Goal: Task Accomplishment & Management: Complete application form

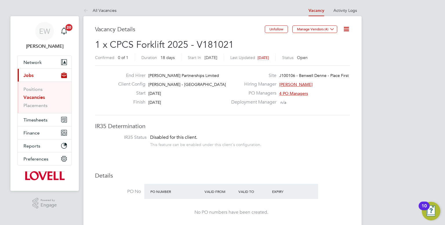
click at [32, 97] on link "Vacancies" at bounding box center [33, 98] width 21 height 6
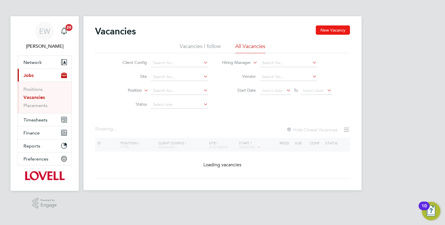
click at [329, 29] on button "New Vacancy" at bounding box center [333, 30] width 34 height 9
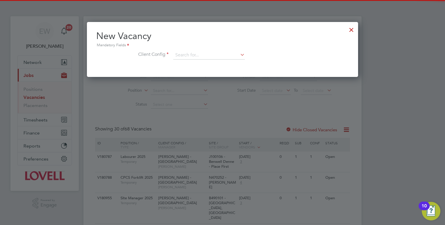
scroll to position [55, 272]
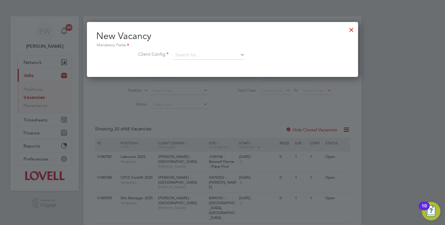
click at [186, 60] on li "Client Config" at bounding box center [222, 58] width 253 height 14
click at [188, 59] on input at bounding box center [209, 55] width 72 height 9
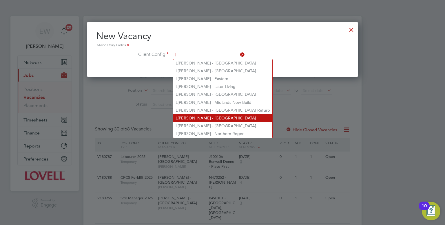
type input "[PERSON_NAME] - [GEOGRAPHIC_DATA]"
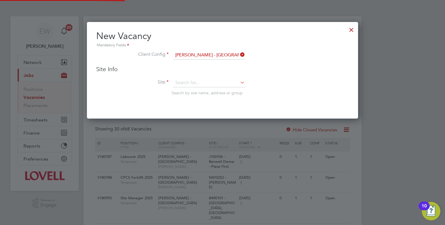
scroll to position [96, 272]
click at [199, 77] on div "Site Info Site Search by site name, address or group" at bounding box center [222, 86] width 253 height 42
click at [199, 82] on input at bounding box center [209, 83] width 72 height 9
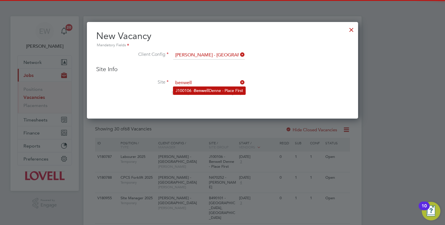
click at [202, 93] on b "Benwell" at bounding box center [201, 90] width 15 height 5
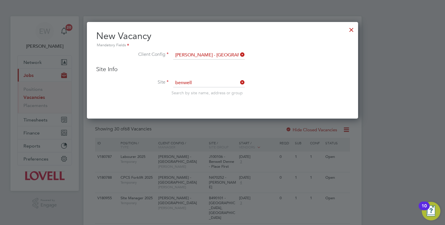
type input "J100106 - Benwell Denne - Place First"
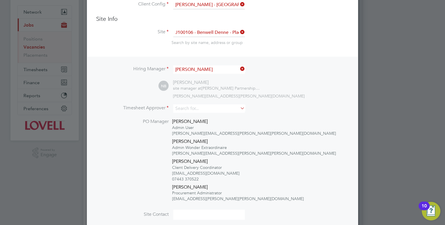
scroll to position [51, 0]
click at [198, 108] on input at bounding box center [209, 108] width 72 height 8
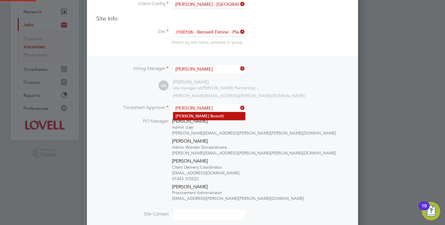
click at [203, 116] on li "[PERSON_NAME] otti" at bounding box center [209, 116] width 72 height 8
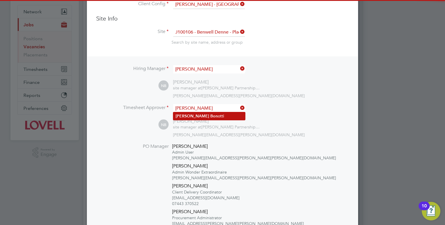
type input "[PERSON_NAME]"
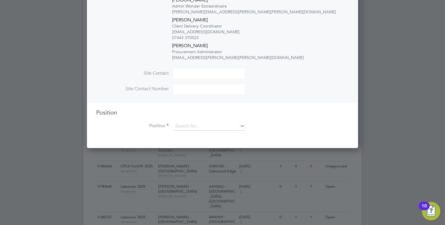
scroll to position [223, 0]
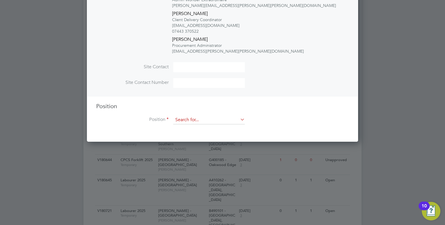
click at [201, 120] on input at bounding box center [209, 120] width 72 height 9
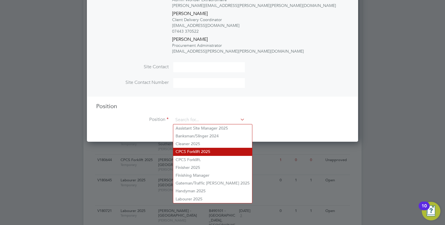
click at [203, 150] on li "CPCS Forklift 2025" at bounding box center [212, 152] width 79 height 8
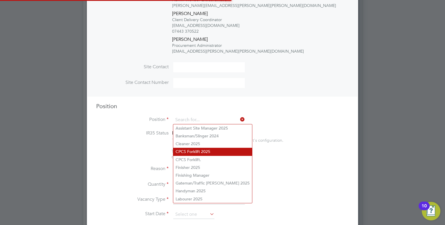
type input "CPCS Forklift 2025"
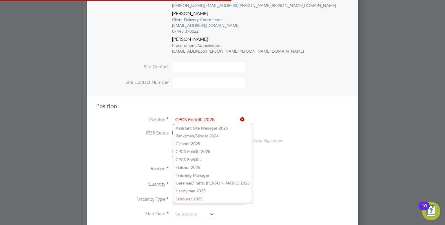
scroll to position [3, 3]
type textarea "Full understanding of all aspects and responsibilities associated with the oper…"
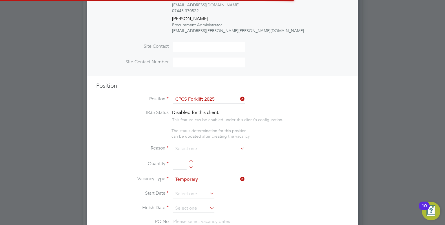
scroll to position [950, 272]
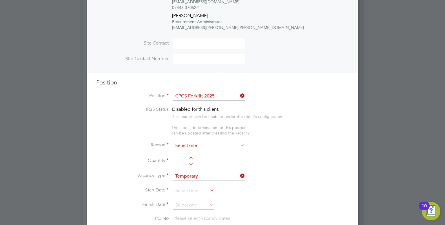
click at [204, 147] on input at bounding box center [209, 146] width 72 height 9
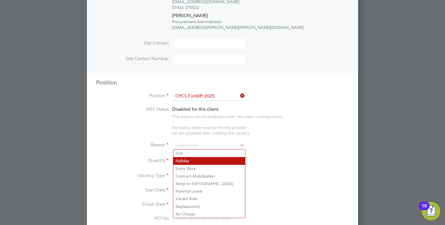
click at [191, 162] on li "Holiday" at bounding box center [209, 161] width 72 height 8
type input "Holiday"
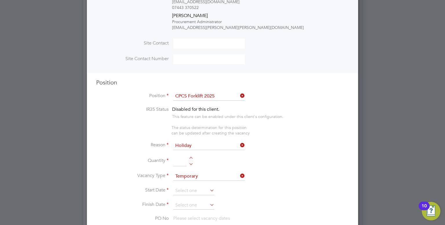
click at [185, 163] on input at bounding box center [179, 161] width 13 height 10
type input "1"
click at [194, 190] on input at bounding box center [193, 191] width 41 height 9
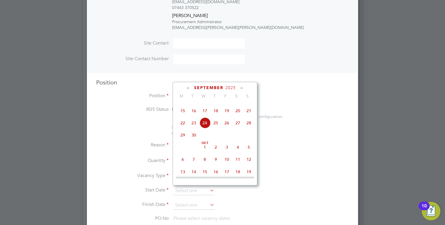
click at [227, 129] on span "26" at bounding box center [226, 123] width 11 height 11
type input "[DATE]"
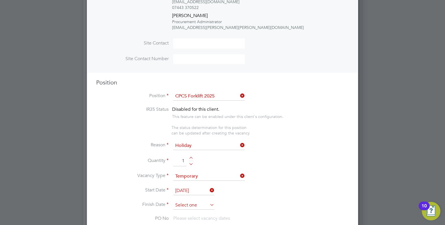
click at [198, 203] on input at bounding box center [193, 205] width 41 height 9
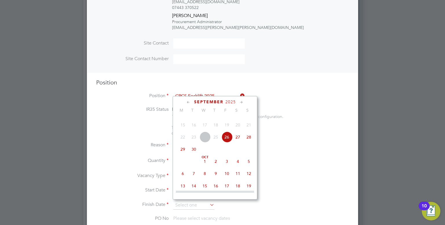
click at [228, 143] on span "26" at bounding box center [226, 137] width 11 height 11
type input "[DATE]"
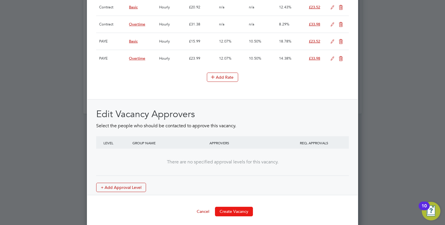
click at [232, 207] on button "Create Vacancy" at bounding box center [234, 211] width 38 height 9
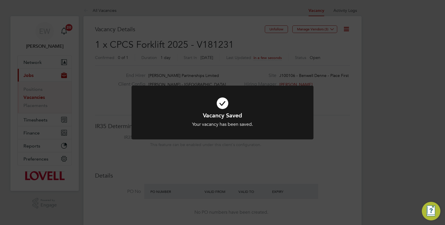
click at [328, 145] on div "Vacancy Saved Your vacancy has been saved. Cancel Okay" at bounding box center [222, 112] width 445 height 225
